Goal: Information Seeking & Learning: Learn about a topic

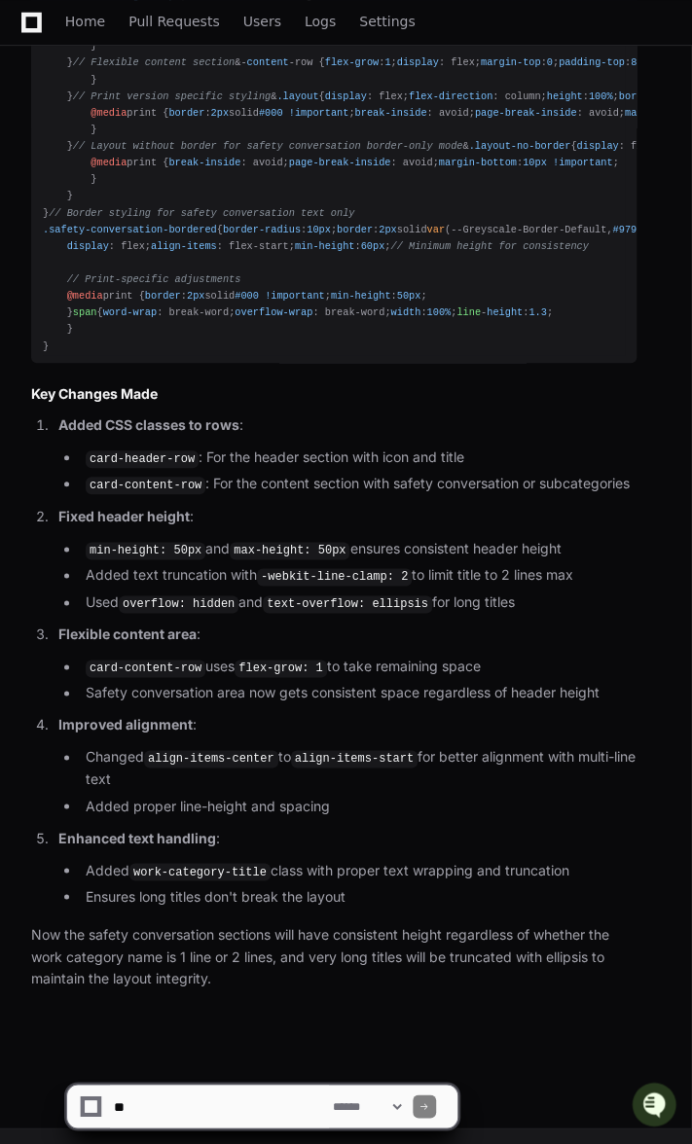
scroll to position [13593, 0]
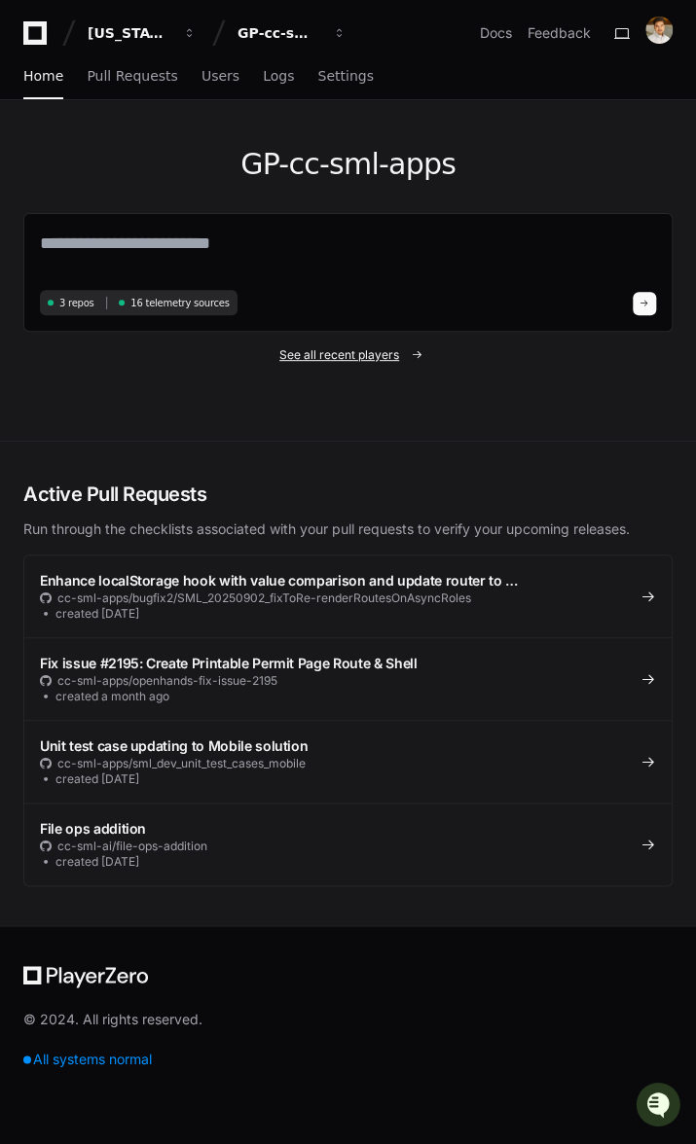
click at [317, 350] on span "See all recent players" at bounding box center [339, 355] width 120 height 16
click at [362, 354] on span "See all recent players" at bounding box center [339, 355] width 120 height 16
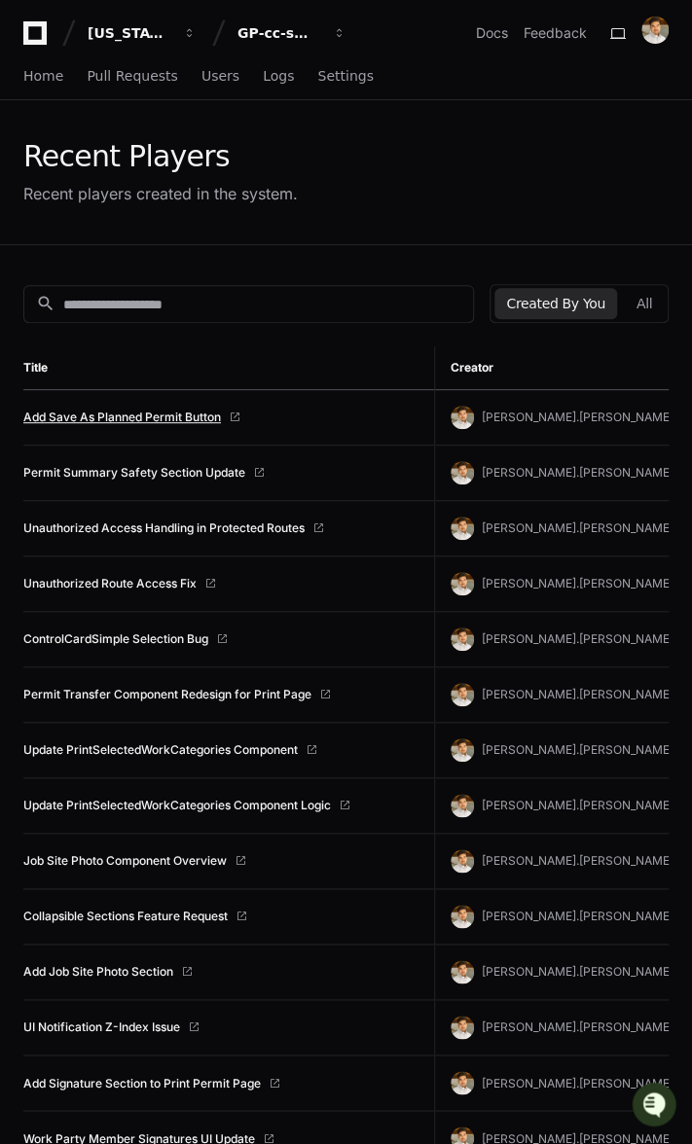
click at [158, 417] on link "Add Save As Planned Permit Button" at bounding box center [121, 418] width 197 height 16
